Goal: Transaction & Acquisition: Subscribe to service/newsletter

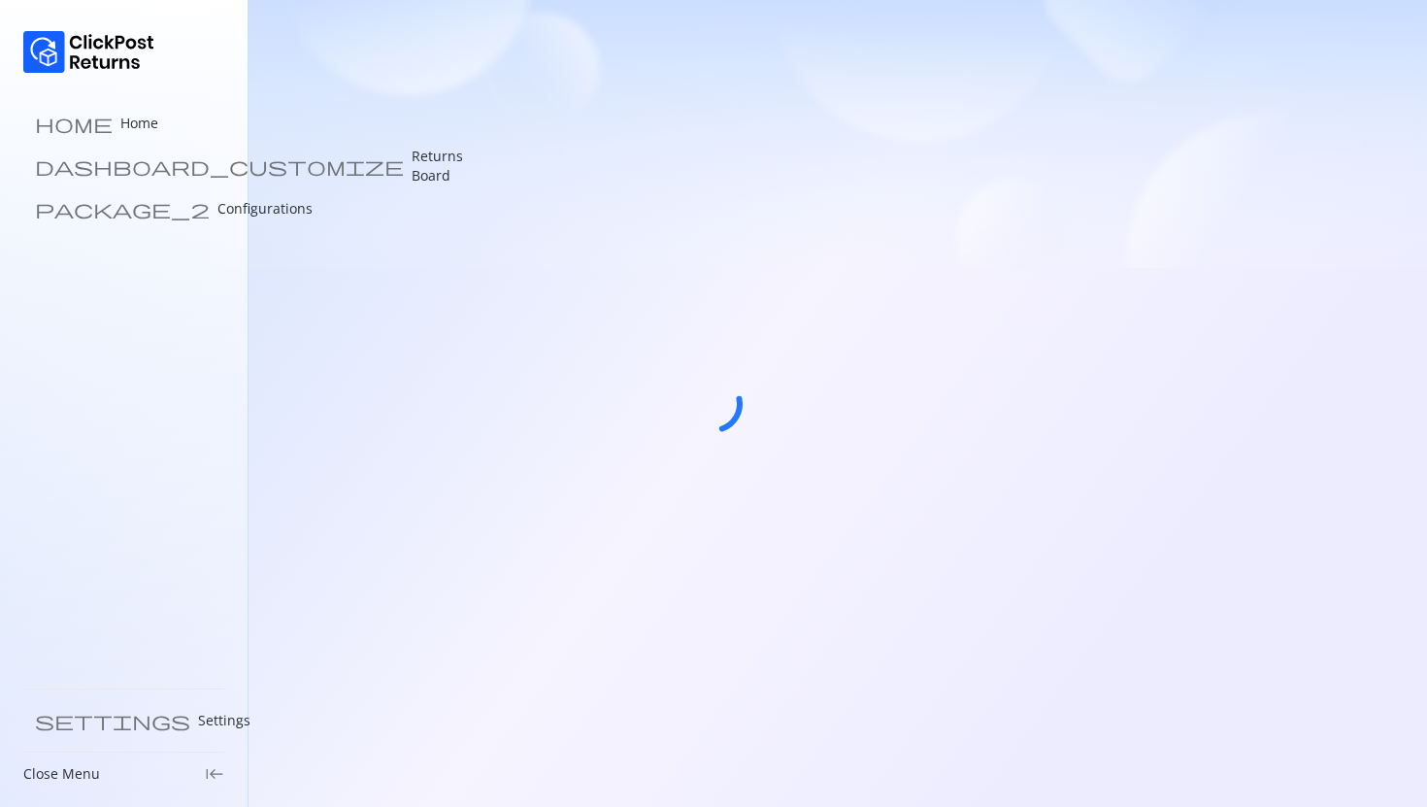
click at [942, 547] on div at bounding box center [713, 403] width 1427 height 807
click at [659, 468] on div at bounding box center [713, 403] width 1427 height 807
